Goal: Information Seeking & Learning: Learn about a topic

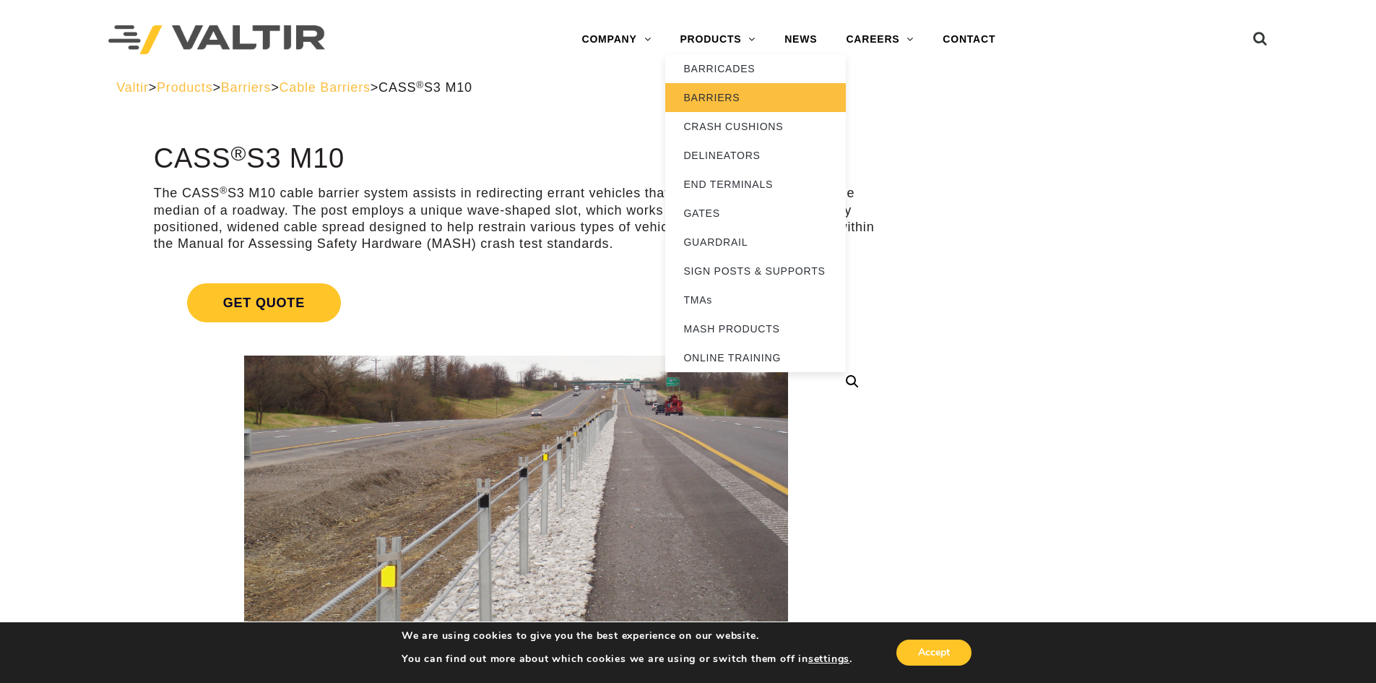
click at [740, 92] on link "BARRIERS" at bounding box center [755, 97] width 181 height 29
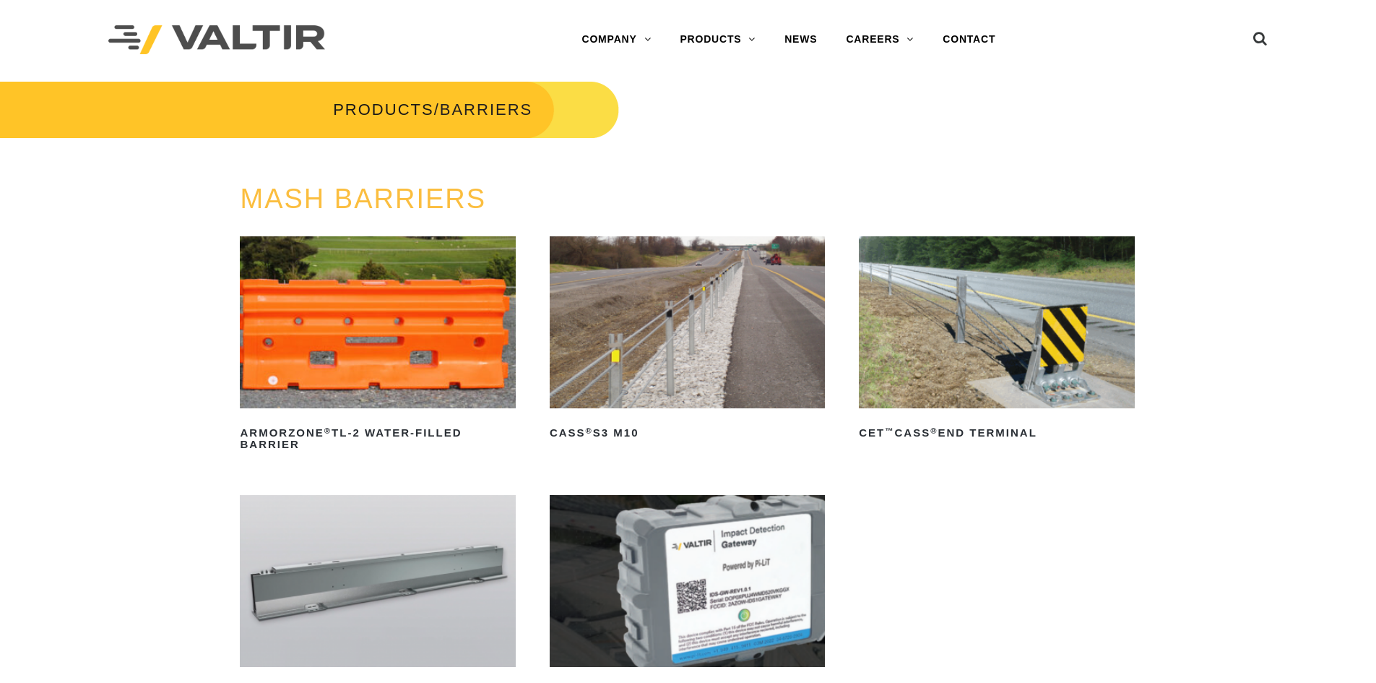
click at [662, 298] on img at bounding box center [687, 322] width 275 height 172
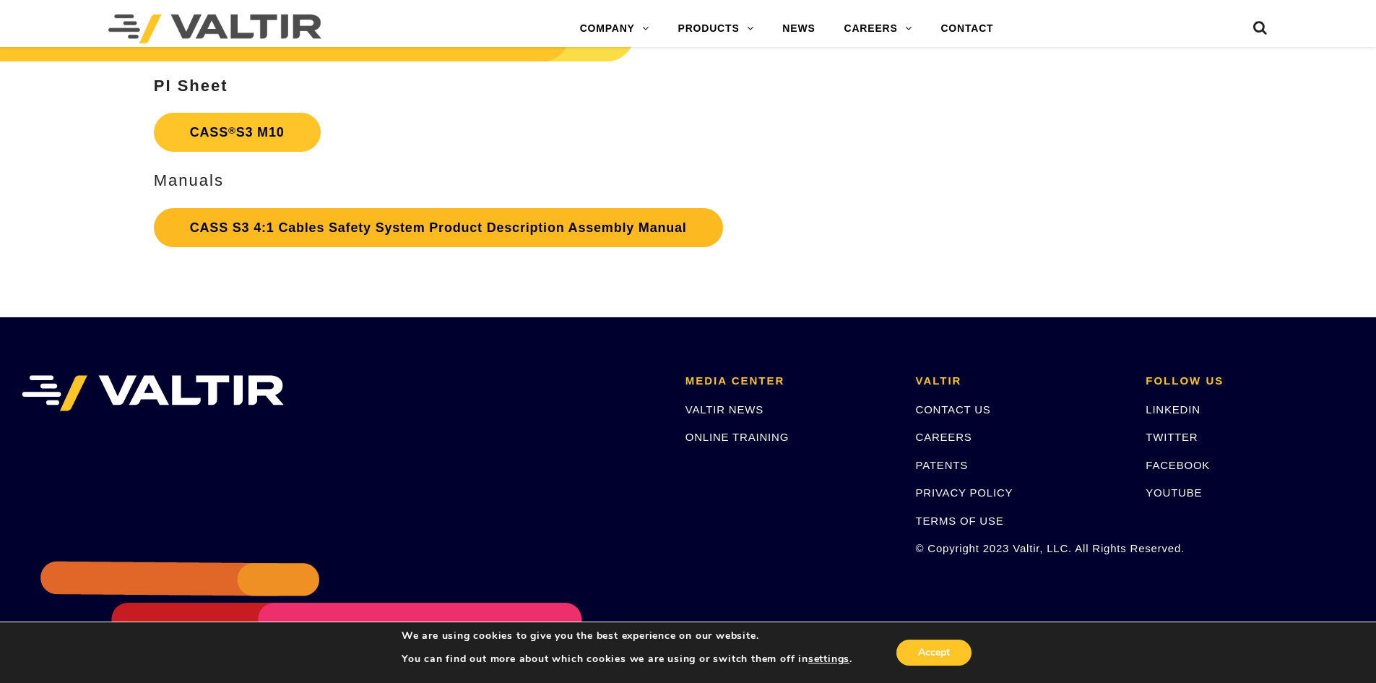
scroll to position [3223, 0]
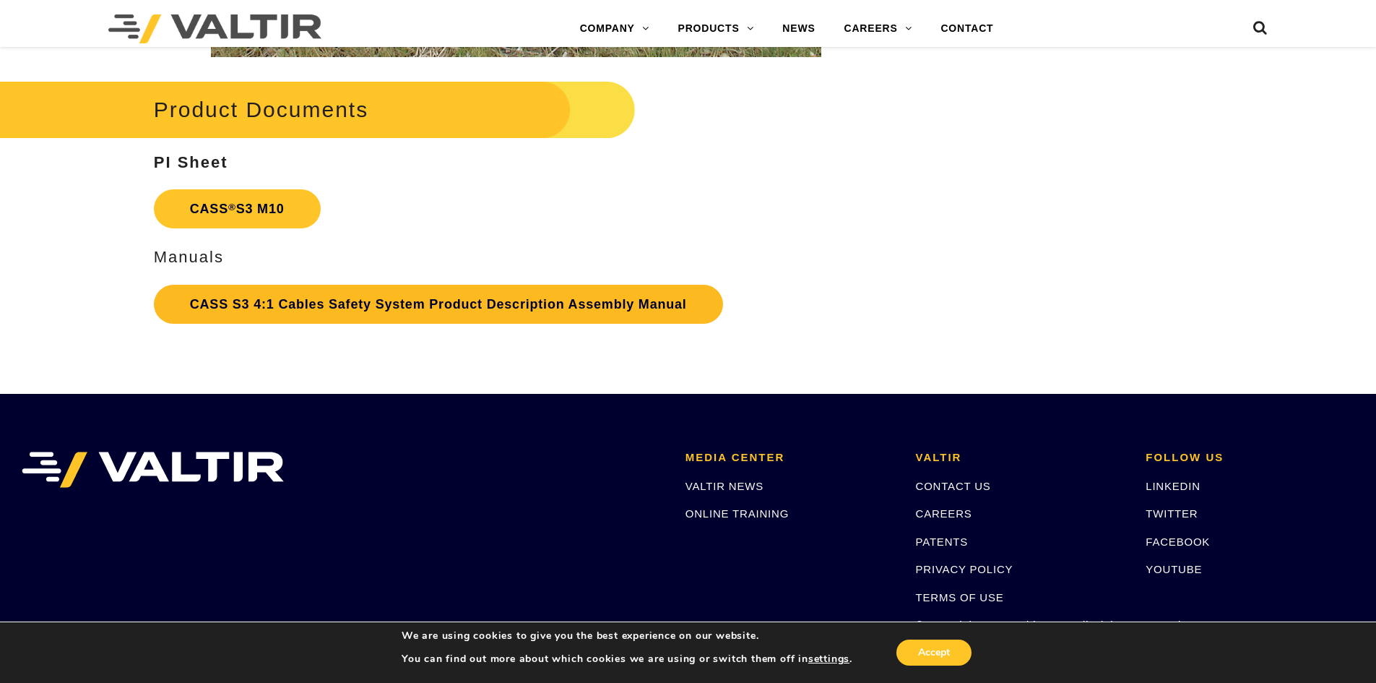
click at [615, 304] on link "CASS S3 4:1 Cables Safety System Product Description Assembly Manual" at bounding box center [438, 304] width 569 height 39
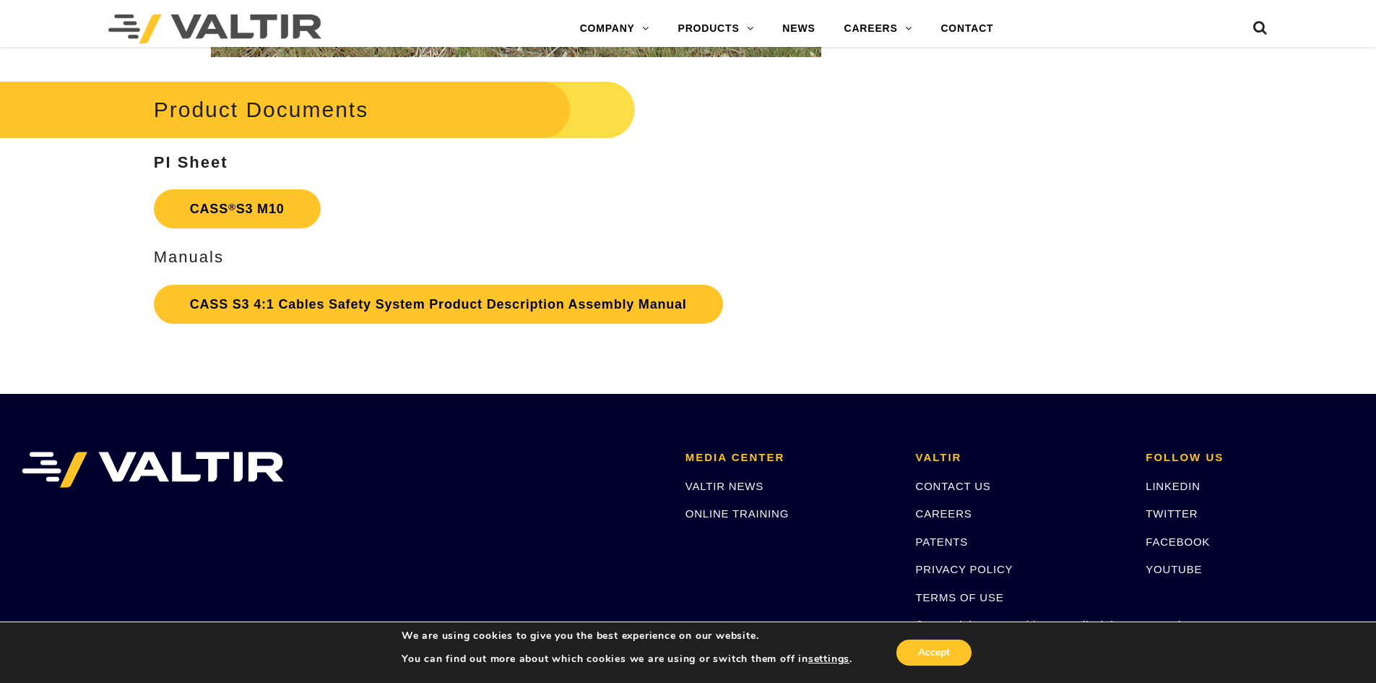
click at [507, 196] on p "CASS ® S3 M10" at bounding box center [516, 208] width 724 height 53
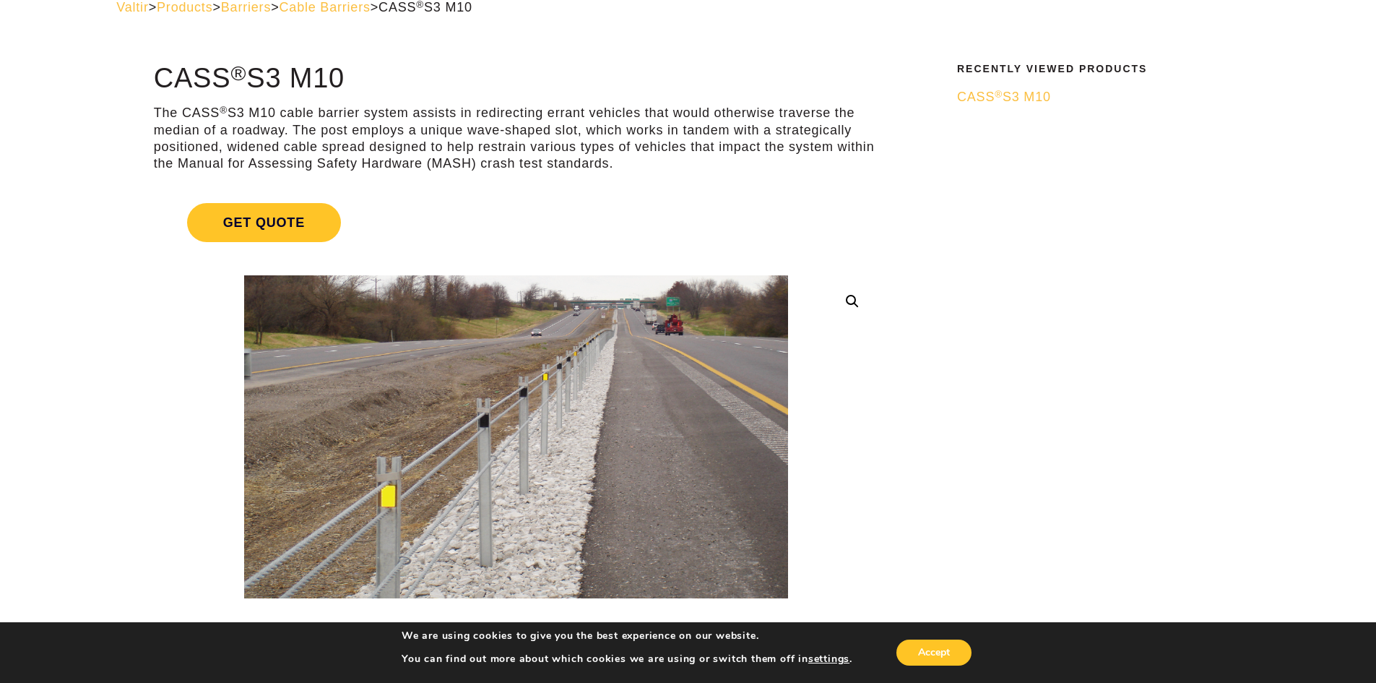
scroll to position [9, 0]
